Goal: Task Accomplishment & Management: Use online tool/utility

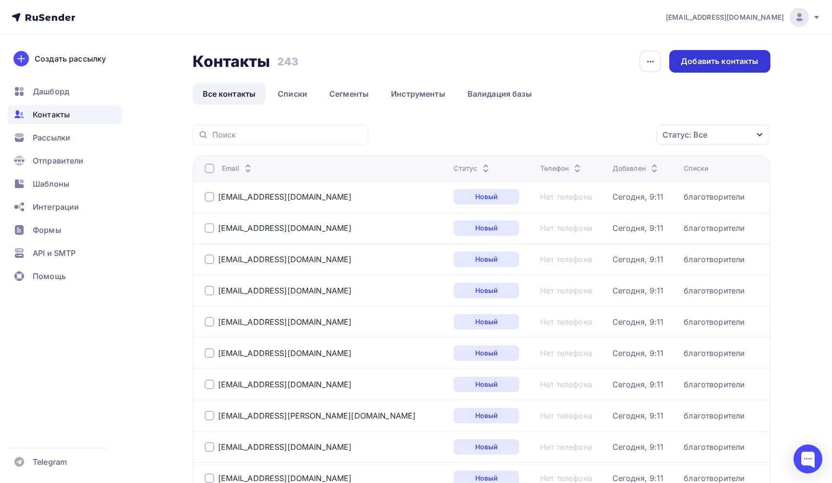
click at [706, 61] on div "Добавить контакты" at bounding box center [719, 61] width 77 height 11
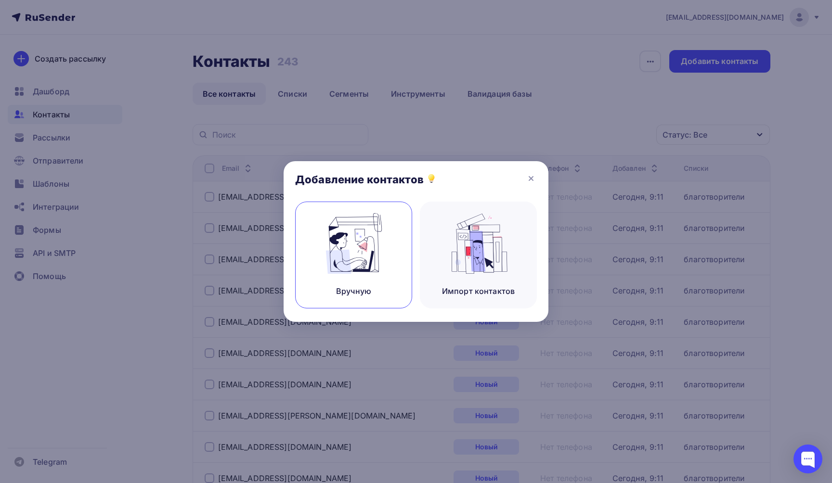
click at [346, 269] on img at bounding box center [353, 243] width 64 height 61
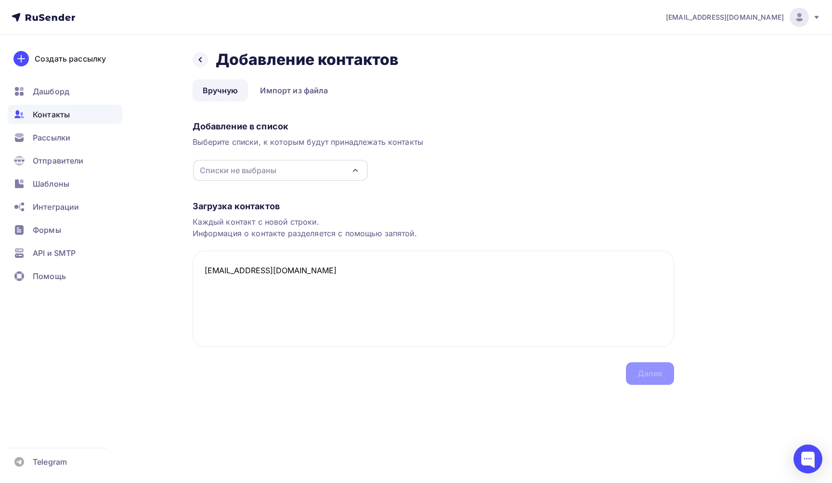
click at [351, 165] on icon "button" at bounding box center [355, 171] width 12 height 12
type textarea "[EMAIL_ADDRESS][DOMAIN_NAME]"
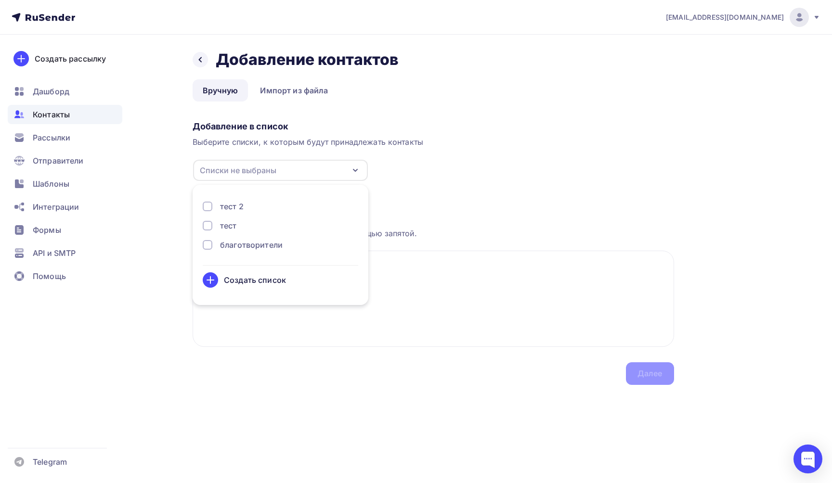
click at [282, 239] on div "благотворители" at bounding box center [280, 245] width 155 height 12
click at [670, 369] on div "Далее" at bounding box center [650, 373] width 48 height 23
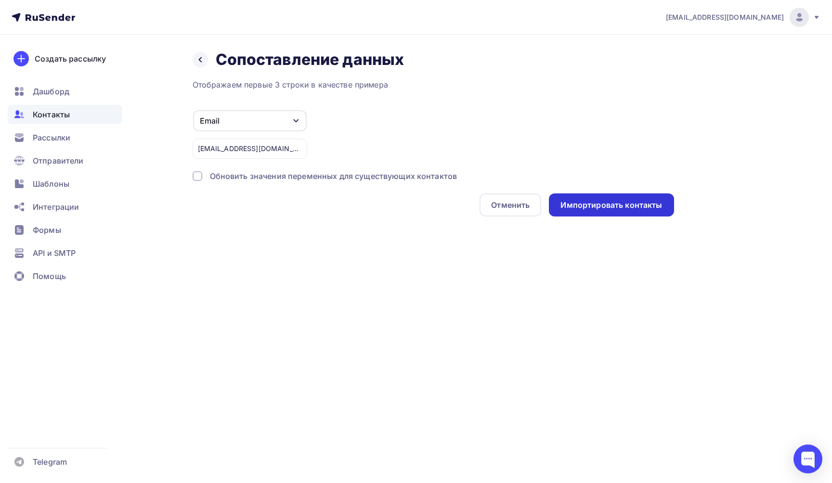
click at [617, 205] on div "Импортировать контакты" at bounding box center [611, 205] width 102 height 11
